Goal: Check status

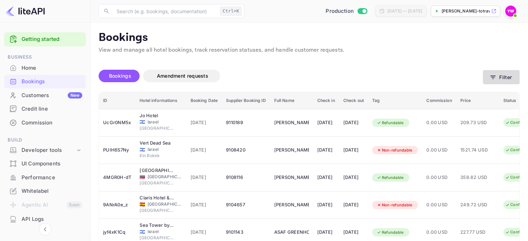
click at [491, 75] on icon "button" at bounding box center [492, 77] width 7 height 7
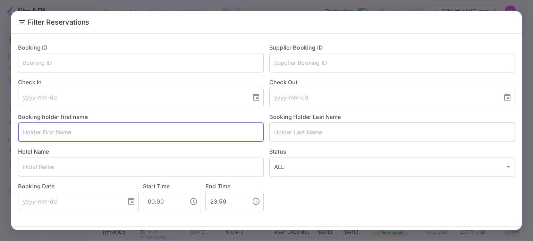
click at [67, 137] on input "text" at bounding box center [141, 131] width 246 height 19
paste input "[PERSON_NAME]"
click at [37, 130] on input "[PERSON_NAME]" at bounding box center [141, 131] width 246 height 19
drag, startPoint x: 38, startPoint y: 131, endPoint x: 5, endPoint y: 137, distance: 34.0
click at [5, 137] on div "Filter Reservations Booking ID ​ Supplier Booking ID ​ Check In ​ Check Out ​ B…" at bounding box center [266, 120] width 533 height 241
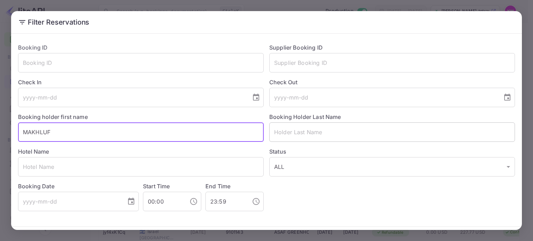
type input "MAKHLUF"
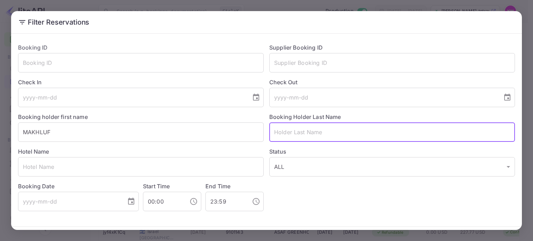
click at [276, 129] on input "text" at bounding box center [392, 131] width 246 height 19
paste input "ERAN"
type input "ERAN"
click at [448, 234] on button "Filter Reservations" at bounding box center [481, 241] width 67 height 15
